Goal: Transaction & Acquisition: Purchase product/service

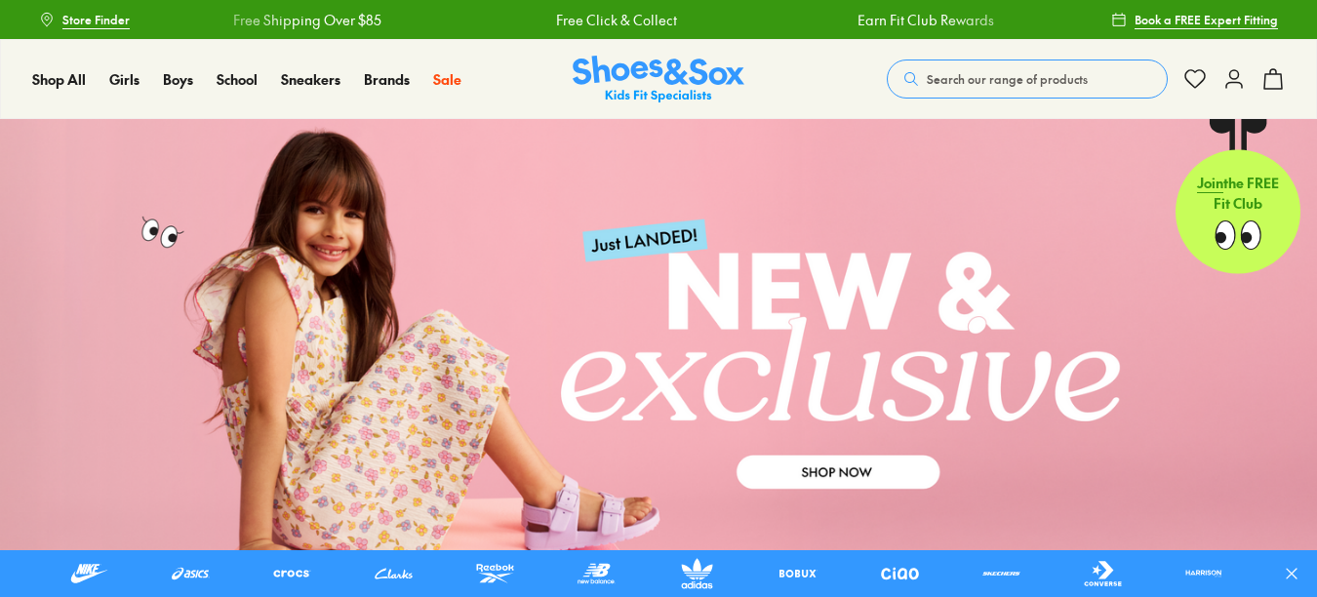
click at [1224, 184] on p "Join the FREE Fit Club" at bounding box center [1238, 193] width 125 height 72
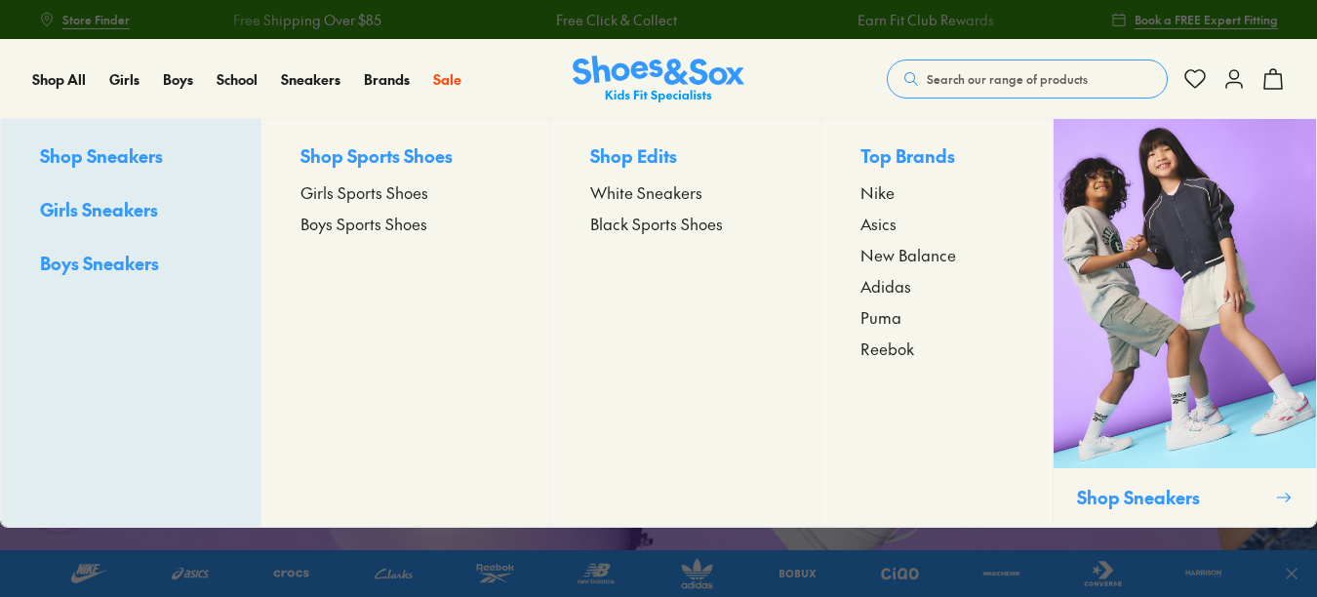
click at [298, 110] on div "Sneakers Shop Sneakers Girls Sneakers Boys Sneakers Shop Sports Shoes Girls Spo…" at bounding box center [322, 79] width 83 height 78
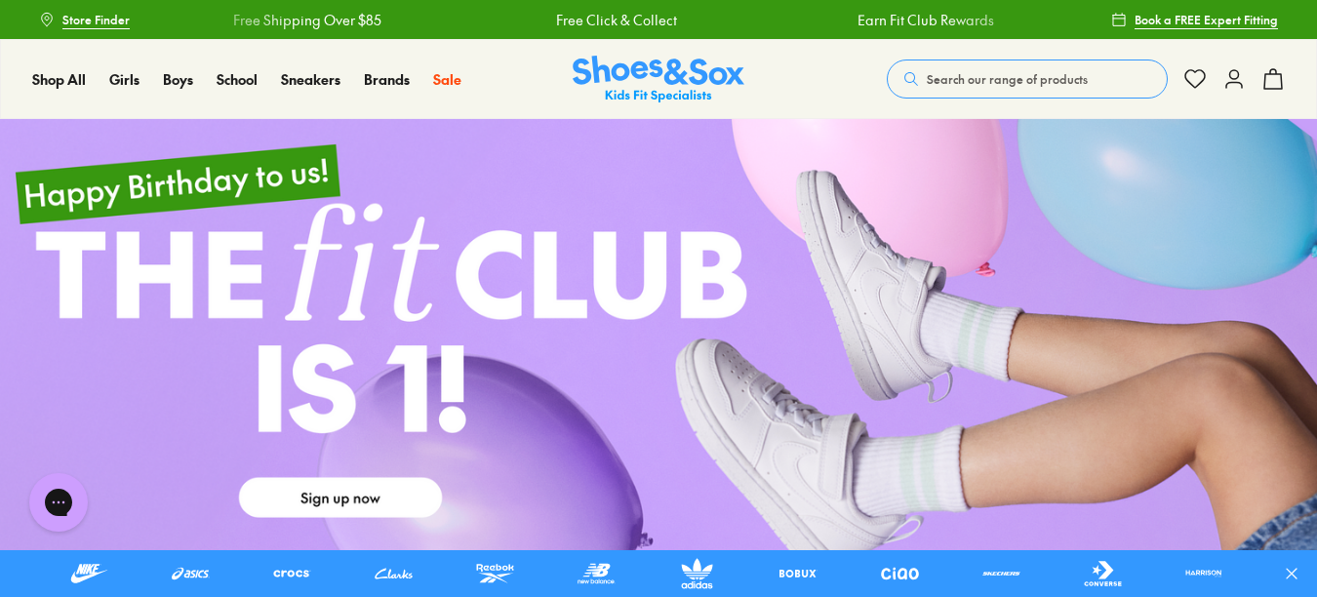
click at [1226, 105] on div "Shop All Shop All Shop All New Arrivals Up to 40% Off Sale Online Only Best Sel…" at bounding box center [658, 79] width 1317 height 80
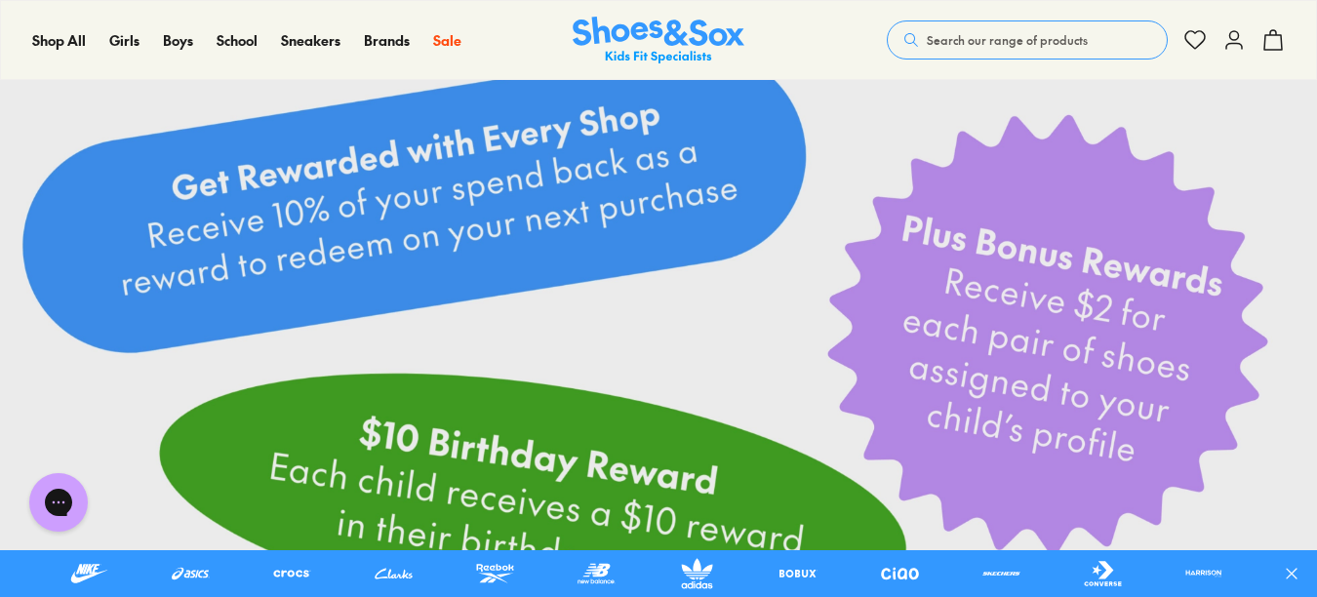
scroll to position [558, 0]
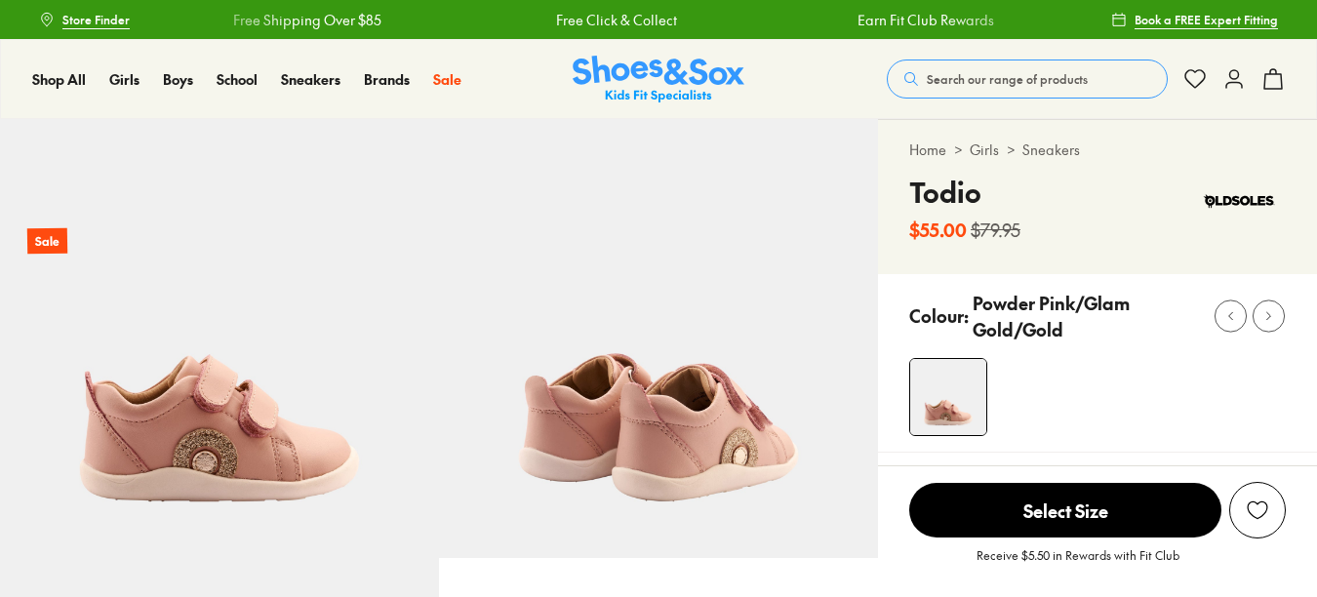
select select "*"
